Goal: Find specific page/section: Find specific page/section

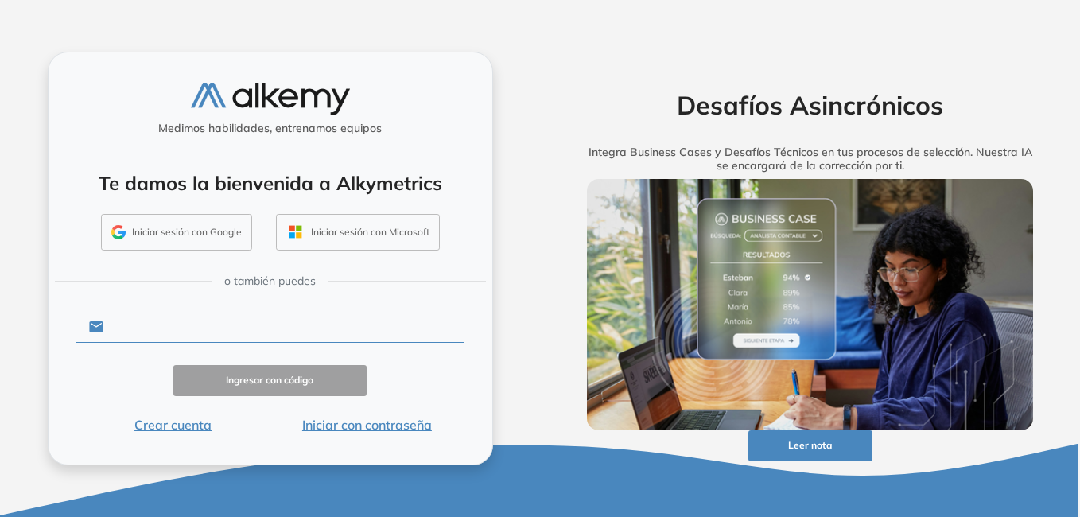
click at [184, 329] on input "text" at bounding box center [283, 327] width 360 height 30
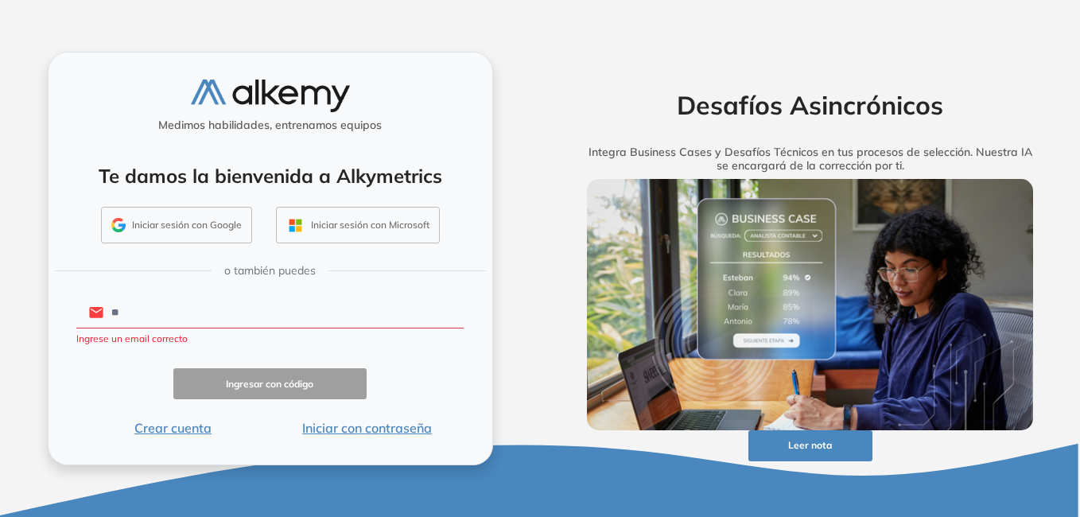
type input "**********"
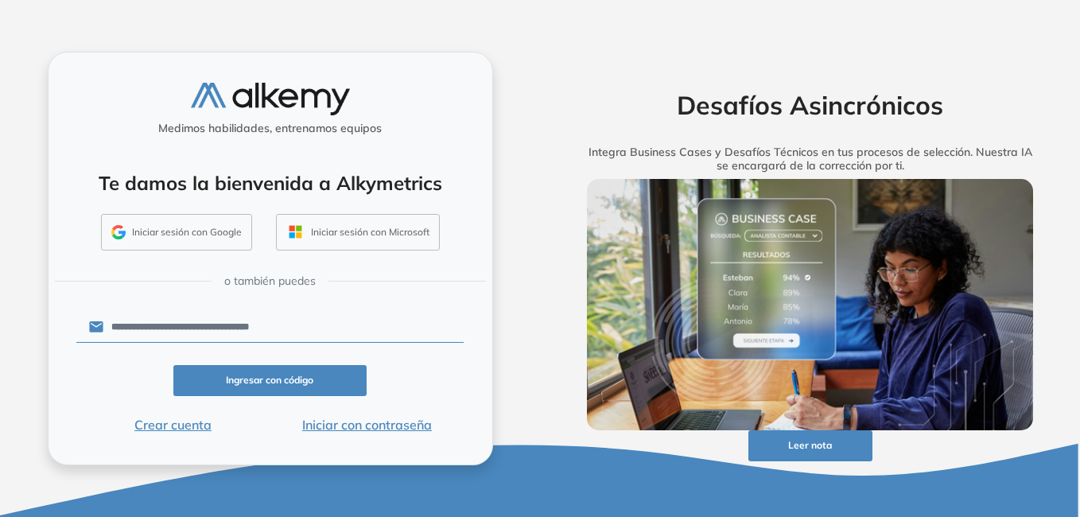
click at [400, 425] on button "Iniciar con contraseña" at bounding box center [367, 424] width 194 height 19
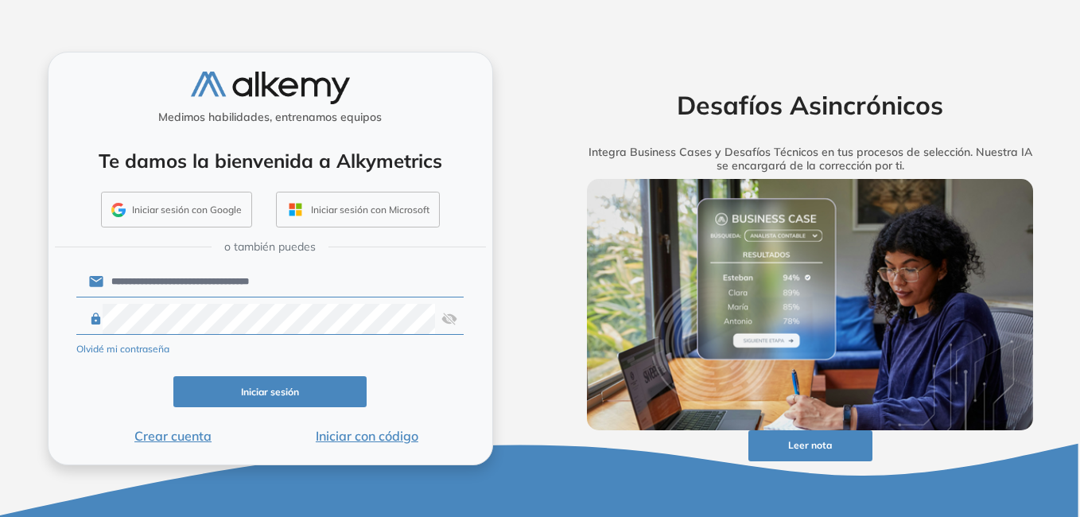
click at [295, 392] on button "Iniciar sesión" at bounding box center [270, 391] width 194 height 31
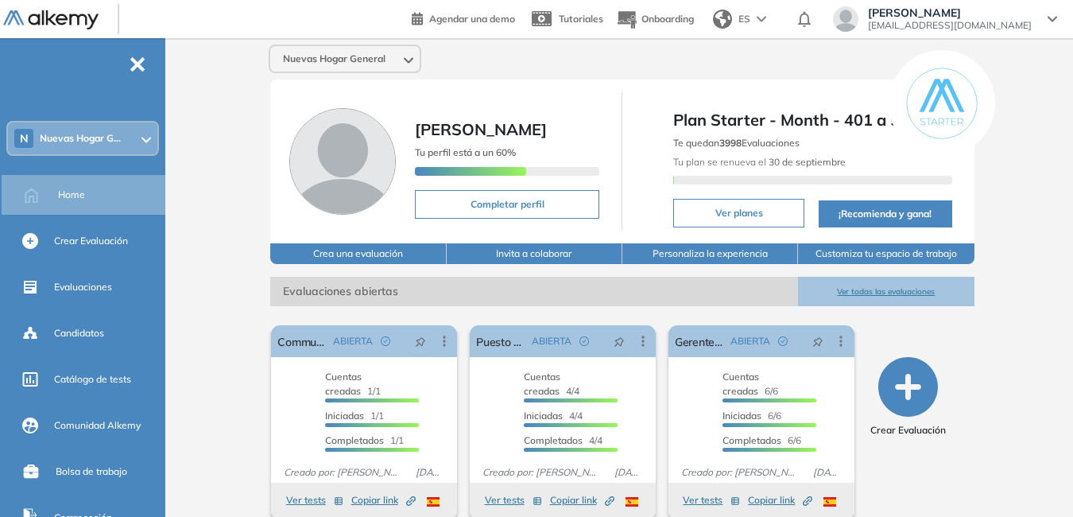
click at [138, 137] on div "N Nuevas Hogar G..." at bounding box center [82, 138] width 149 height 32
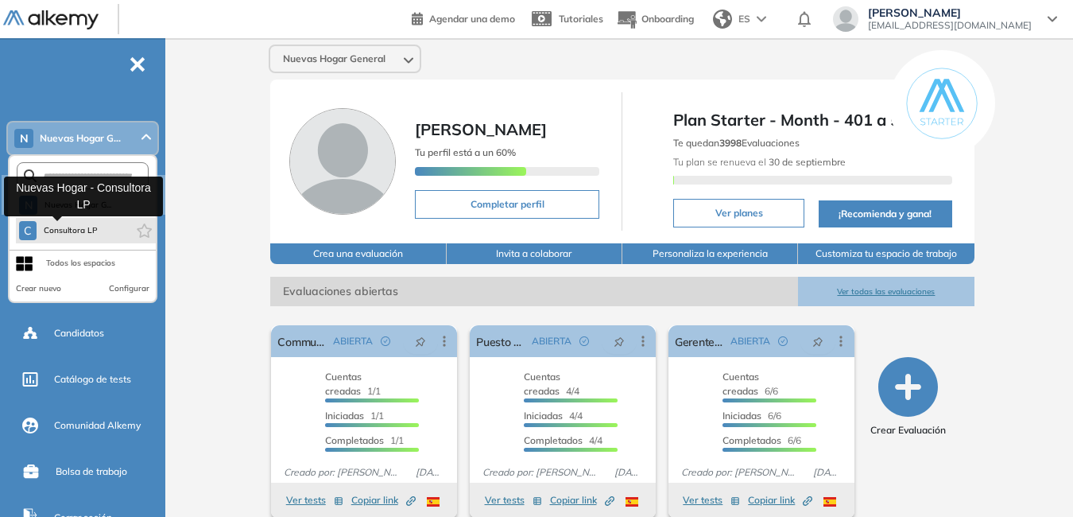
click at [87, 229] on span "Consultora LP" at bounding box center [71, 230] width 56 height 13
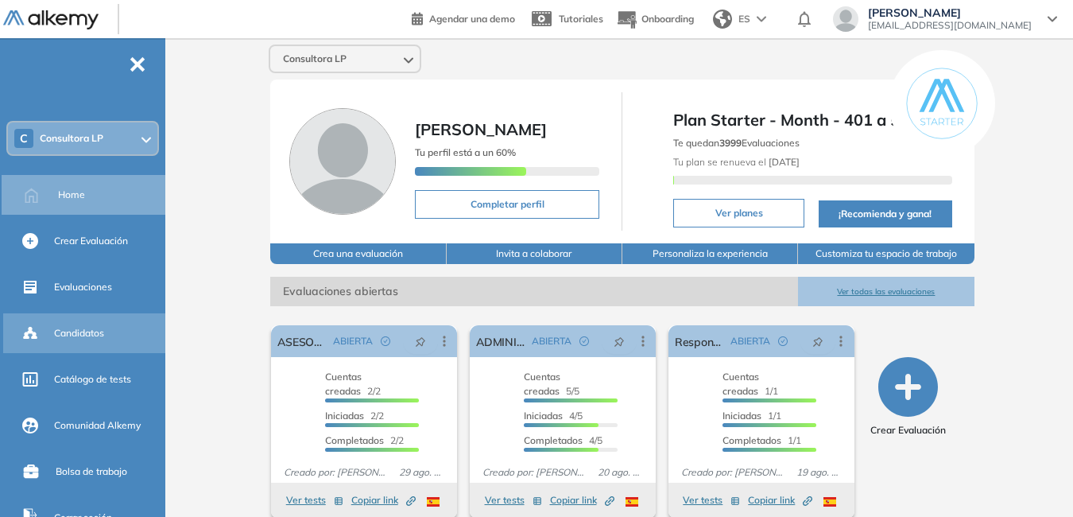
click at [87, 328] on span "Candidatos" at bounding box center [79, 333] width 50 height 14
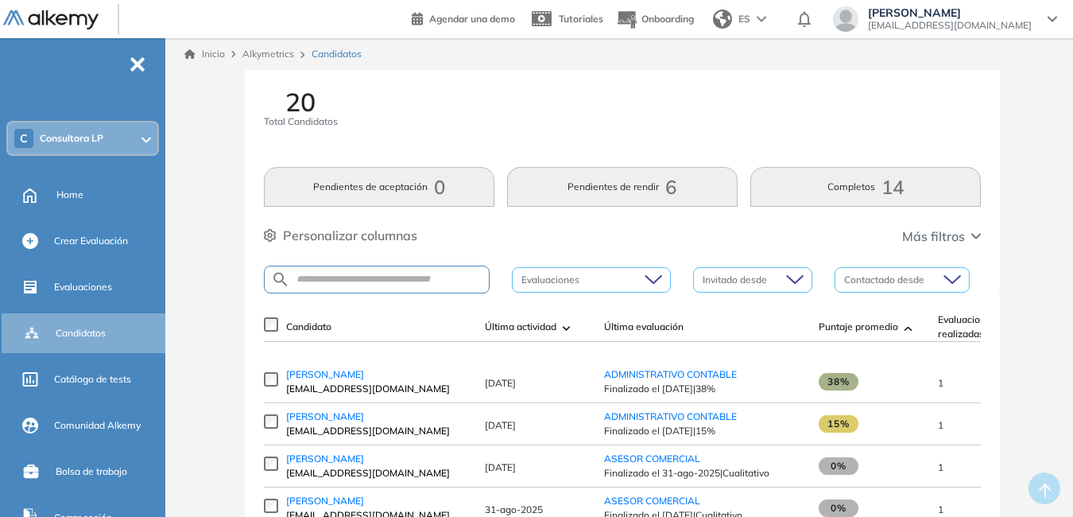
scroll to position [80, 0]
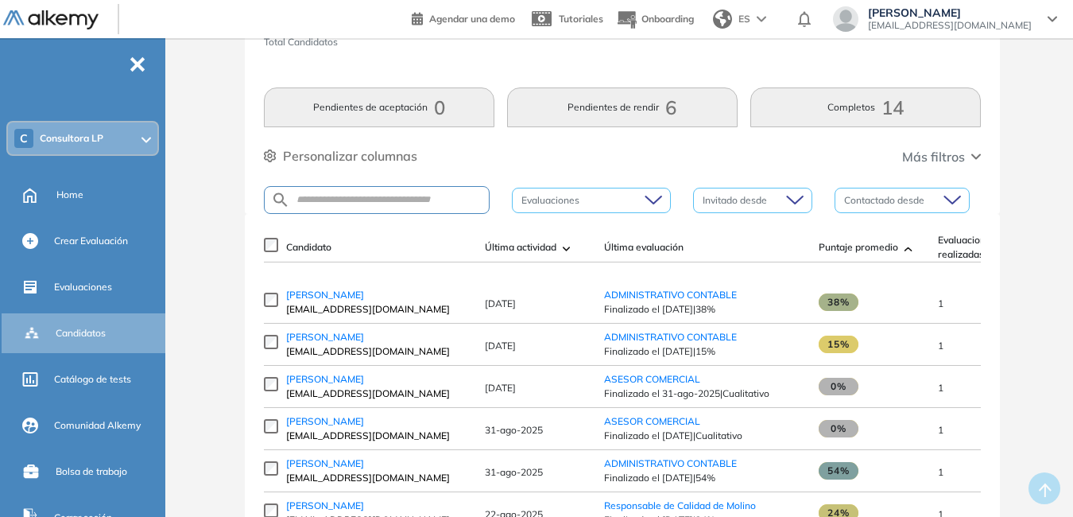
click at [115, 145] on div "C Consultora LP" at bounding box center [82, 138] width 149 height 32
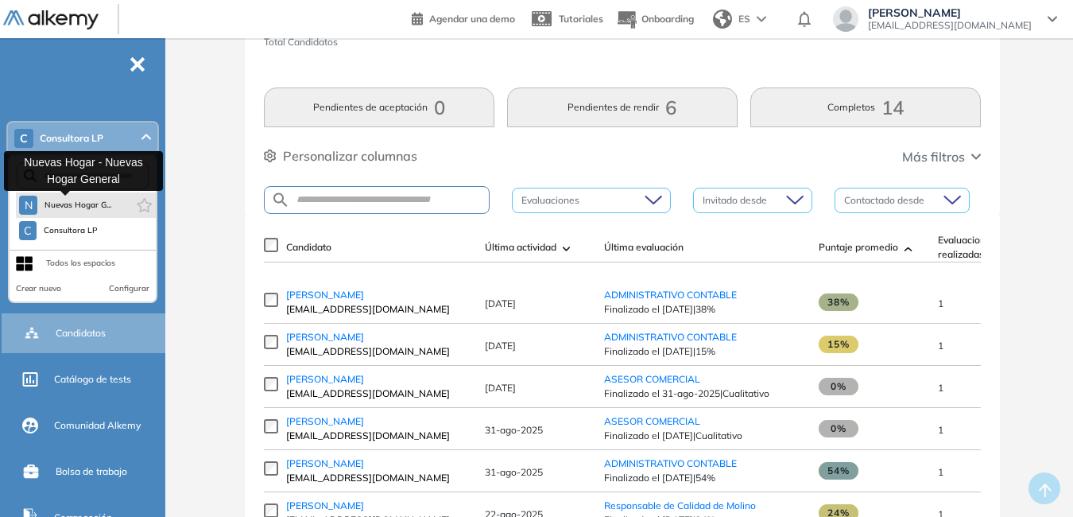
click at [96, 206] on span "Nuevas Hogar G..." at bounding box center [78, 205] width 68 height 13
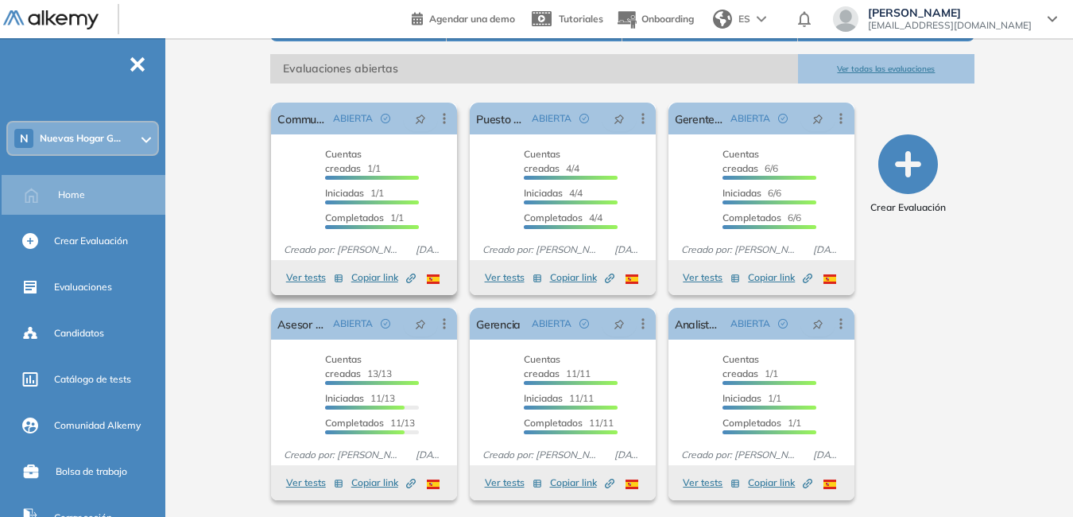
scroll to position [225, 0]
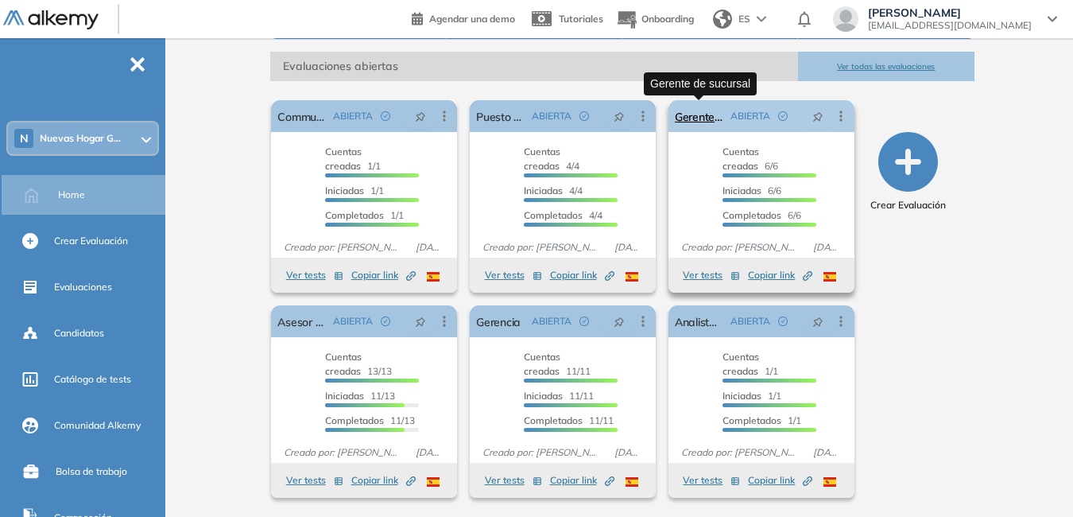
click at [702, 117] on link "Gerente de sucursal" at bounding box center [699, 116] width 49 height 32
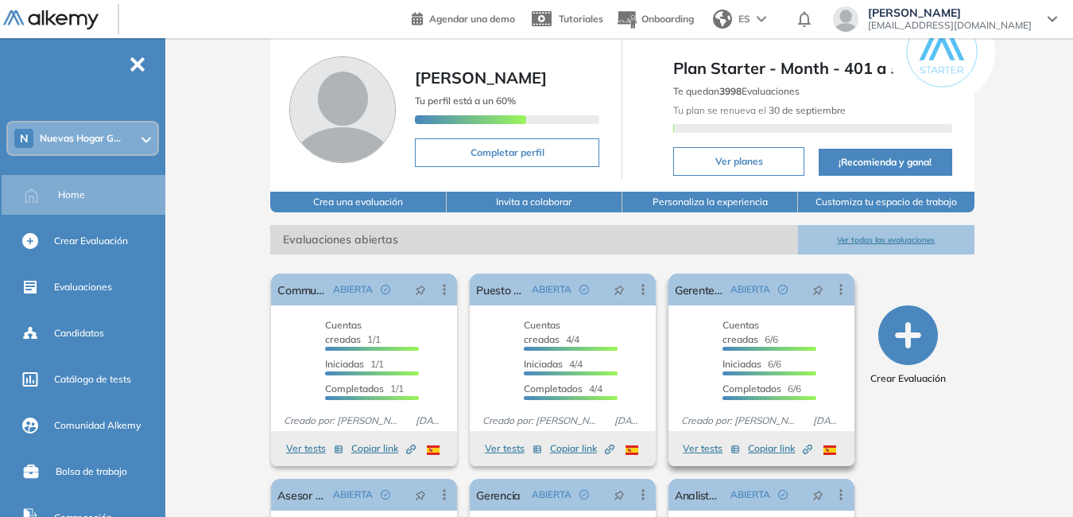
scroll to position [80, 0]
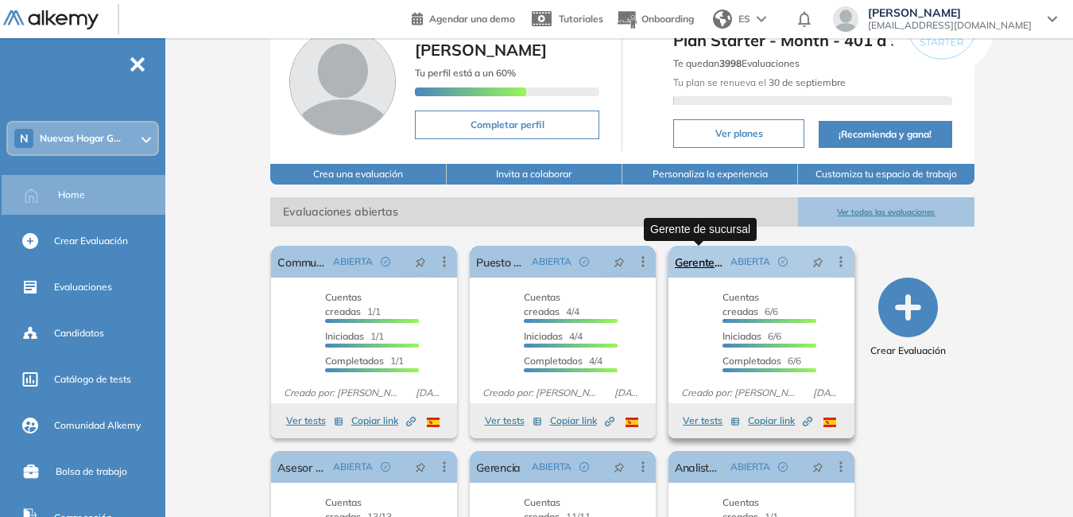
click at [700, 262] on link "Gerente de sucursal" at bounding box center [699, 262] width 49 height 32
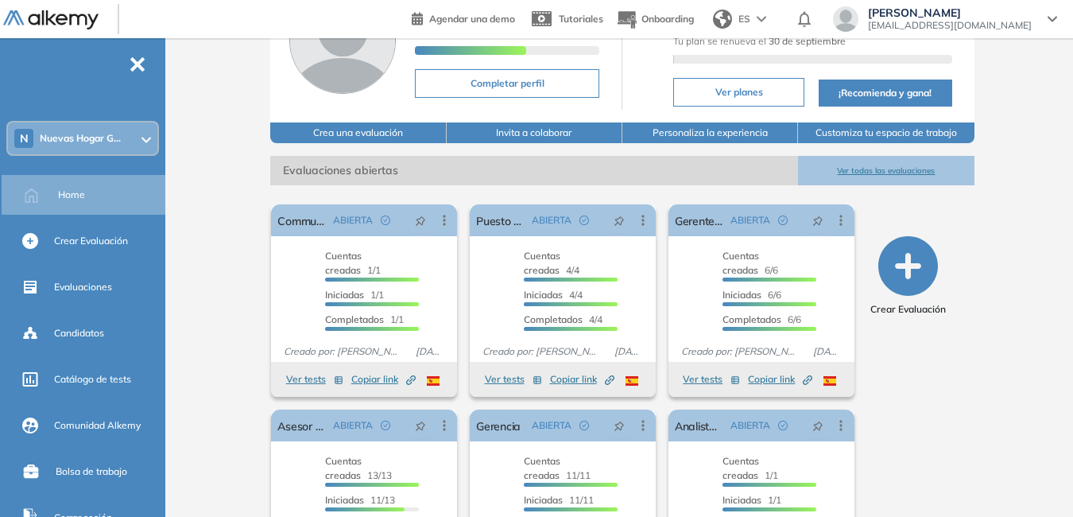
scroll to position [159, 0]
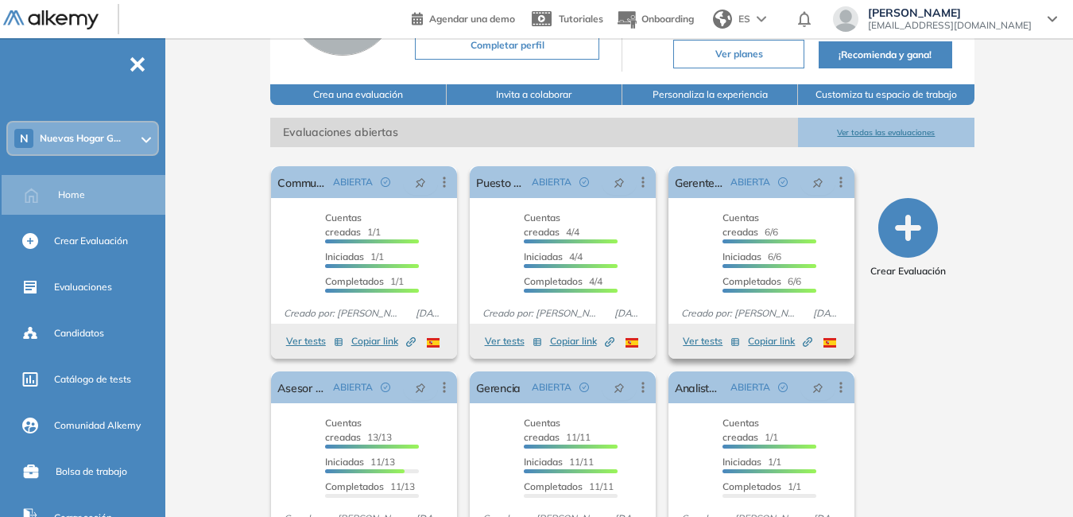
click at [706, 346] on button "Ver tests" at bounding box center [711, 341] width 57 height 19
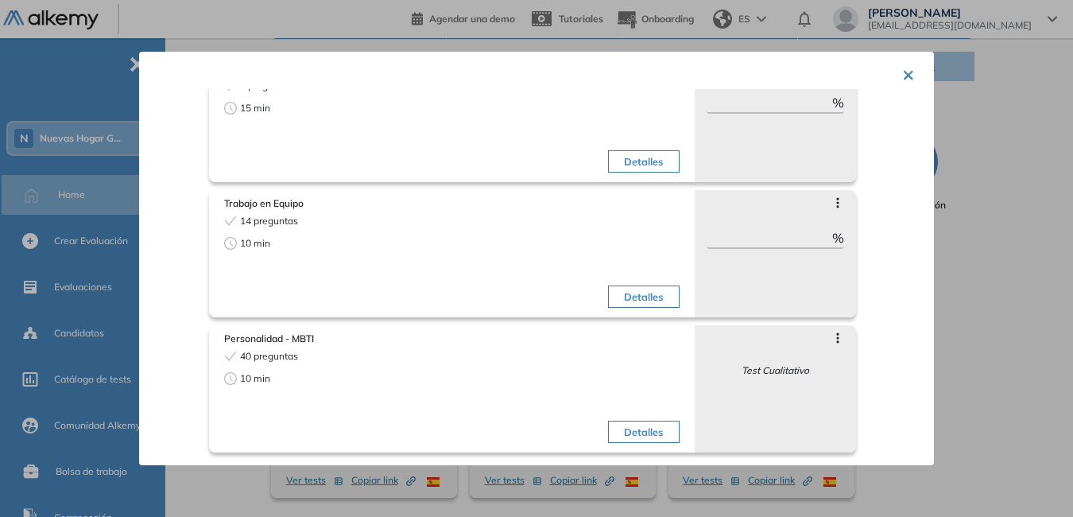
scroll to position [0, 0]
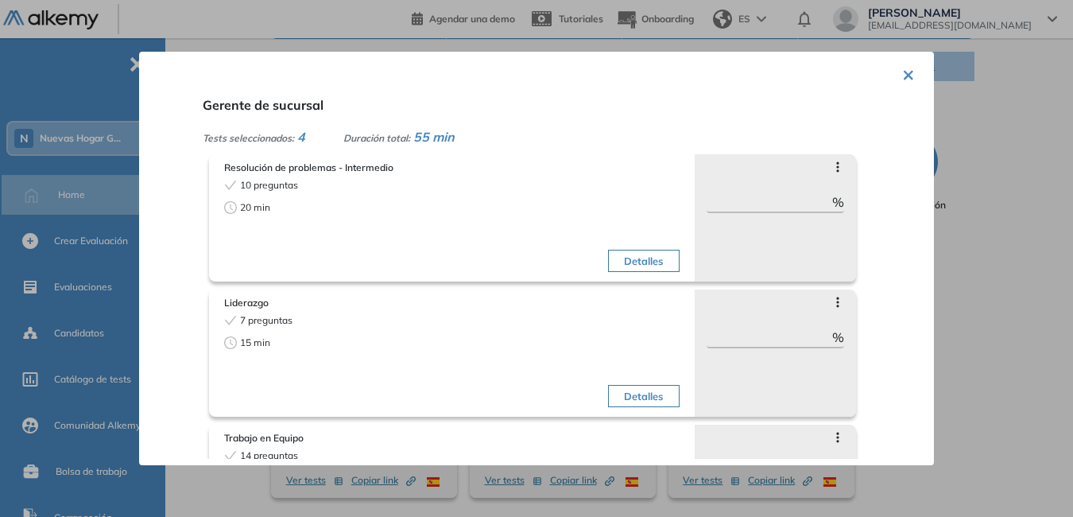
click at [904, 73] on button "×" at bounding box center [908, 73] width 13 height 31
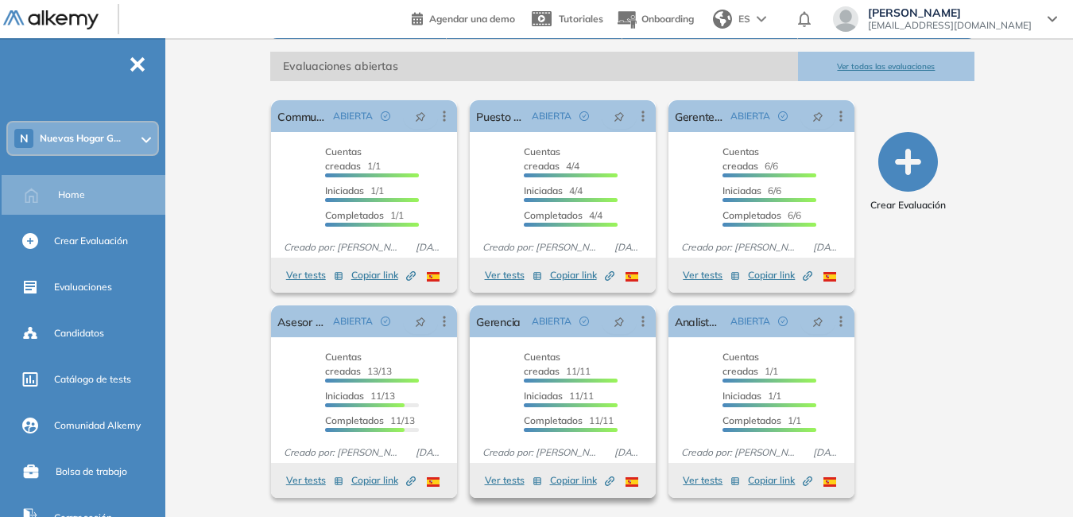
click at [509, 479] on button "Ver tests" at bounding box center [513, 480] width 57 height 19
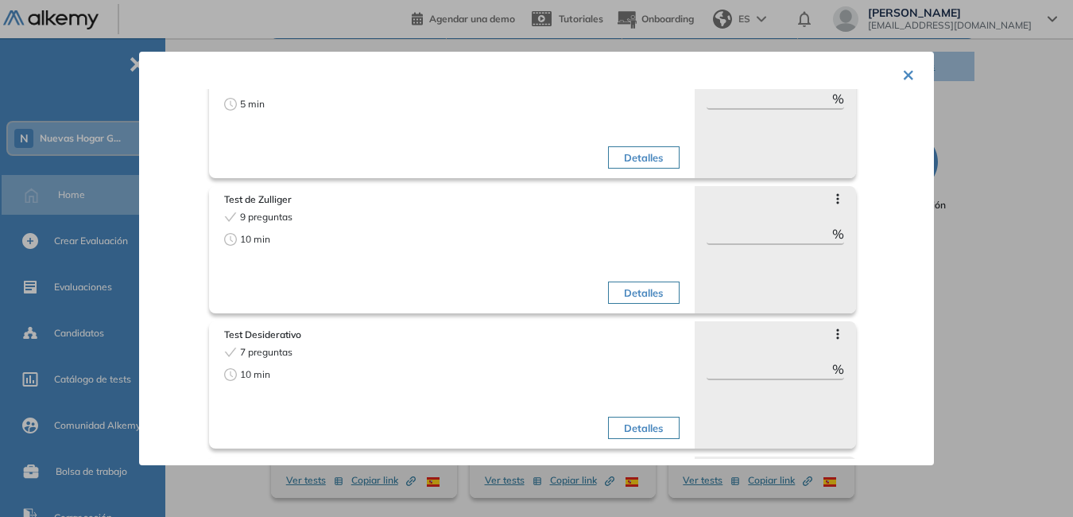
scroll to position [318, 0]
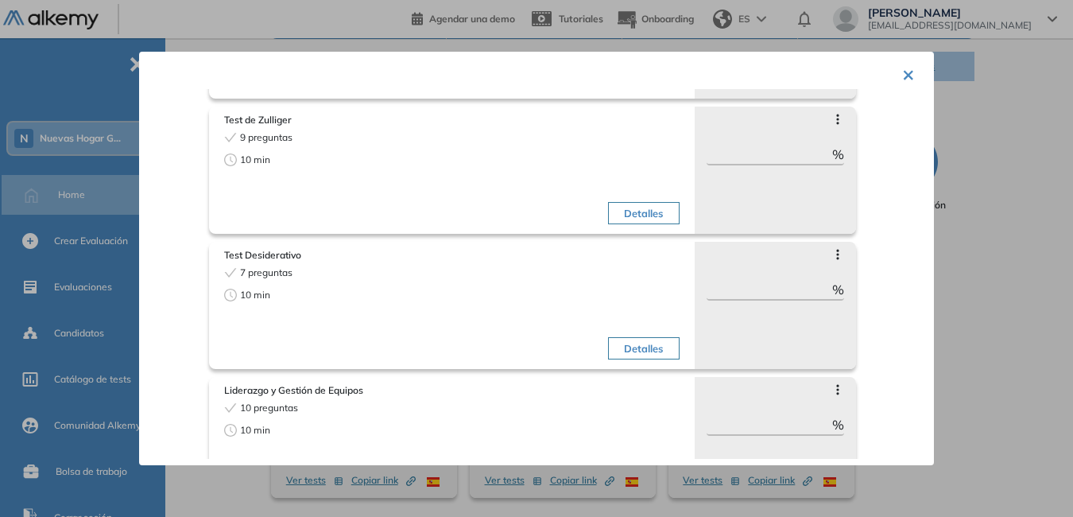
click at [908, 76] on button "×" at bounding box center [908, 73] width 13 height 31
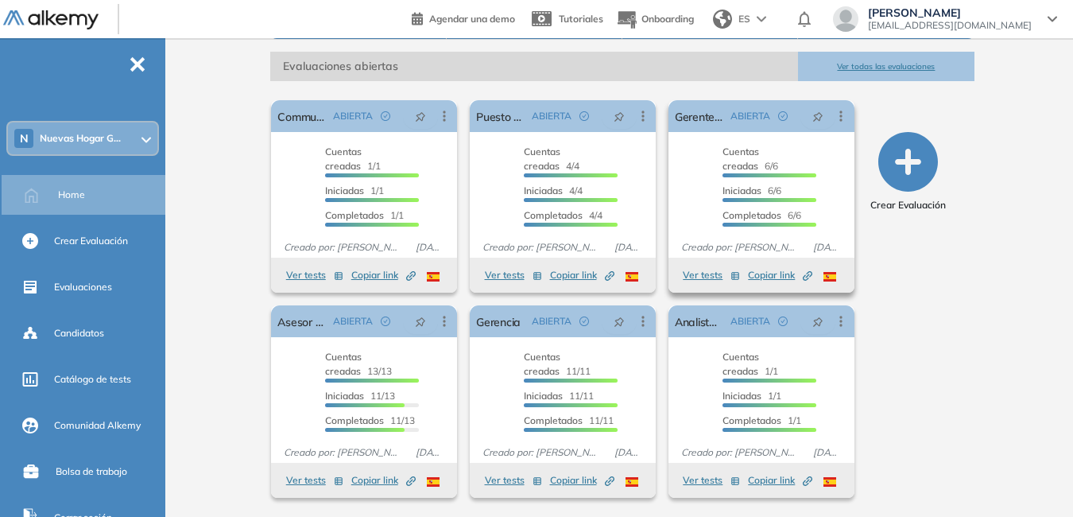
click at [778, 271] on span "Copiar link Created by potrace 1.16, written by [PERSON_NAME] [DATE]-[DATE]" at bounding box center [780, 275] width 64 height 14
